Goal: Information Seeking & Learning: Find specific page/section

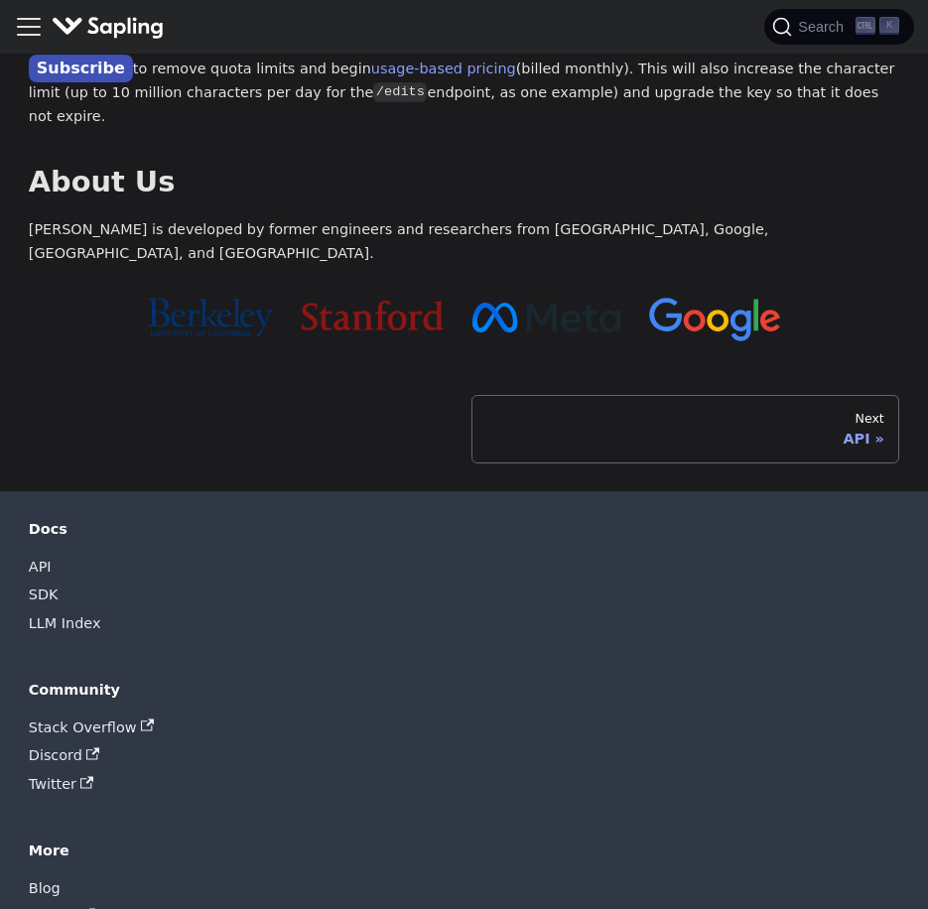
scroll to position [1843, 0]
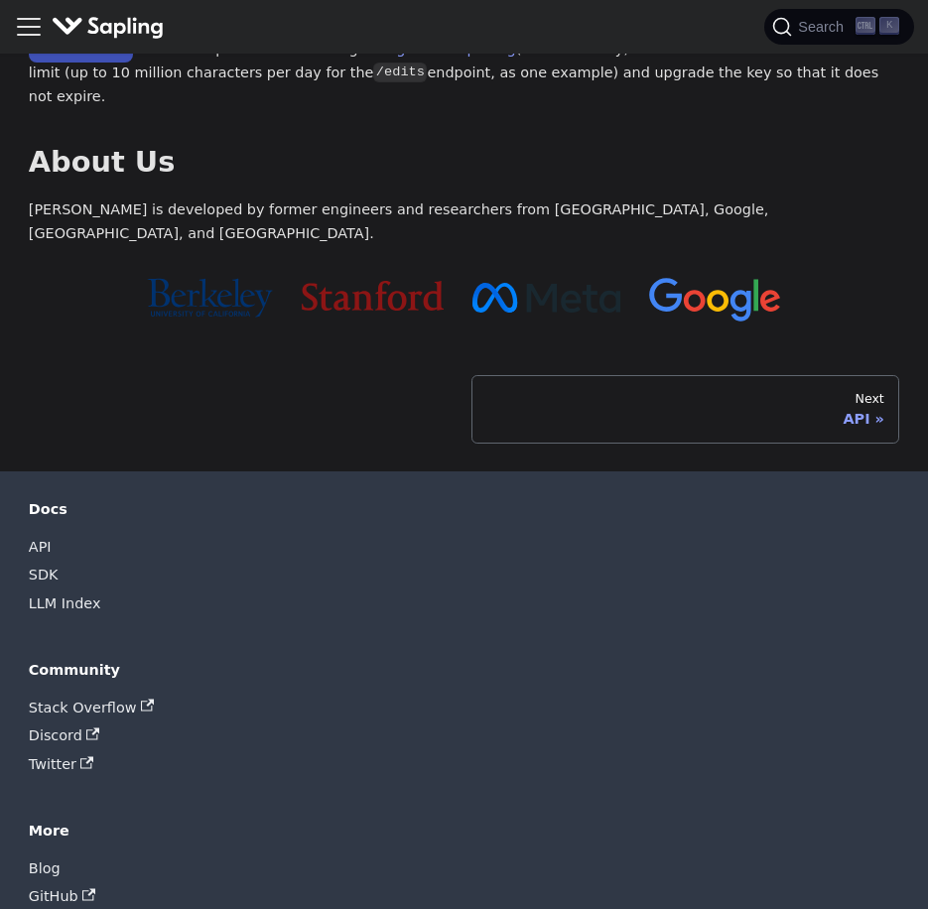
click at [60, 908] on link "Support" at bounding box center [57, 925] width 57 height 29
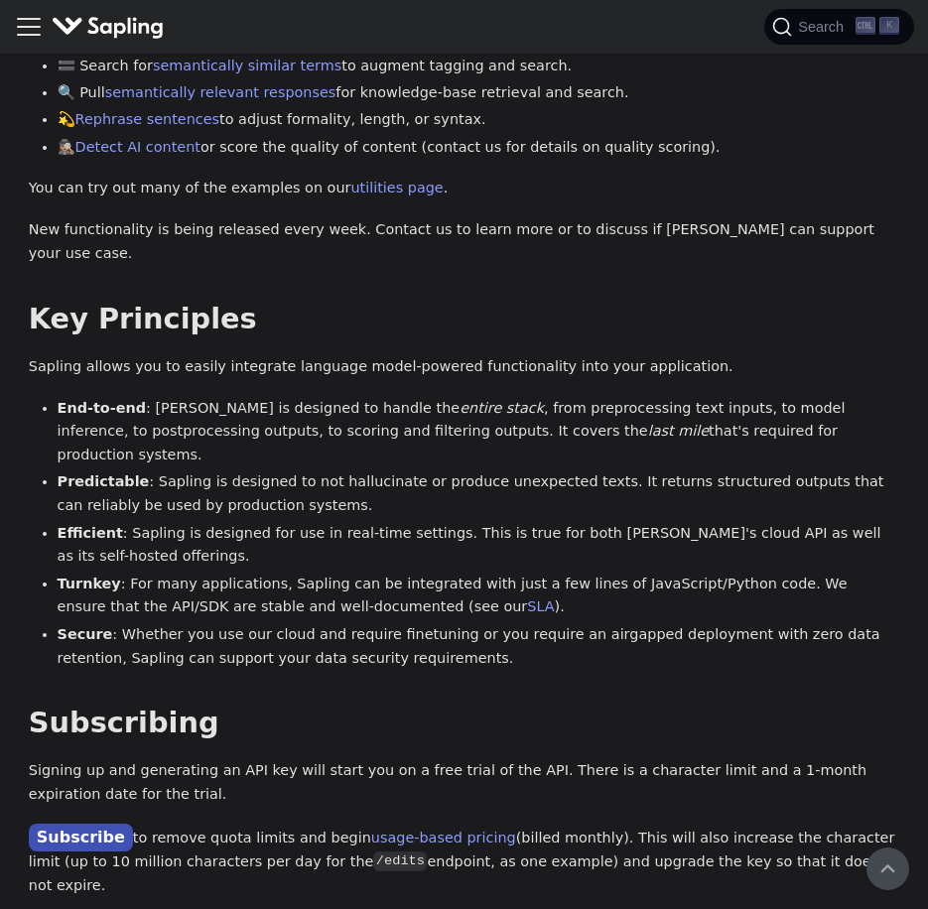
scroll to position [1049, 0]
